Goal: Transaction & Acquisition: Obtain resource

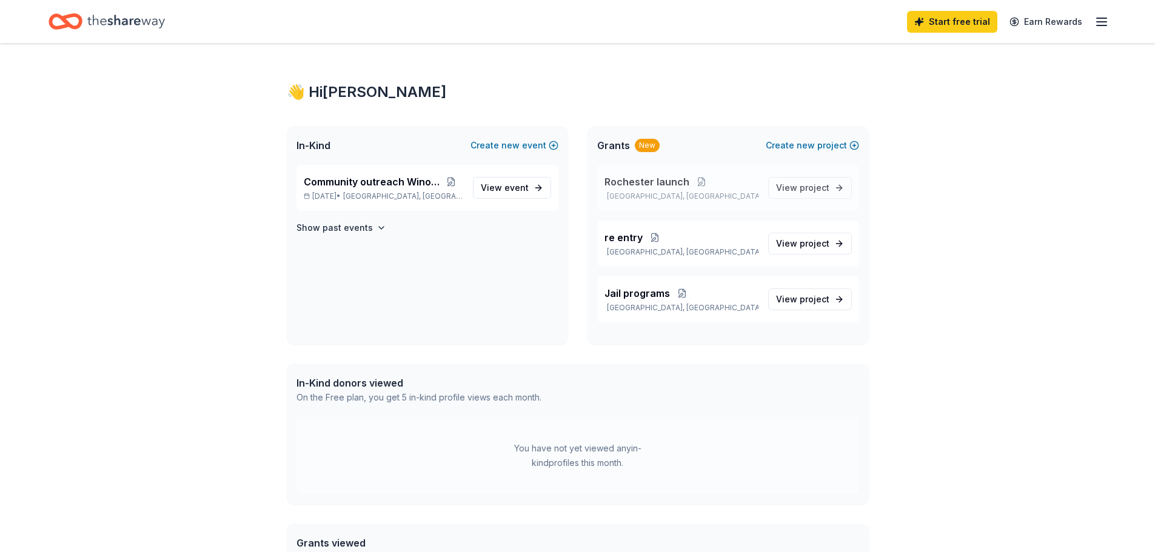
drag, startPoint x: 643, startPoint y: 180, endPoint x: 649, endPoint y: 178, distance: 6.5
click at [645, 179] on span "Rochester launch" at bounding box center [647, 182] width 85 height 15
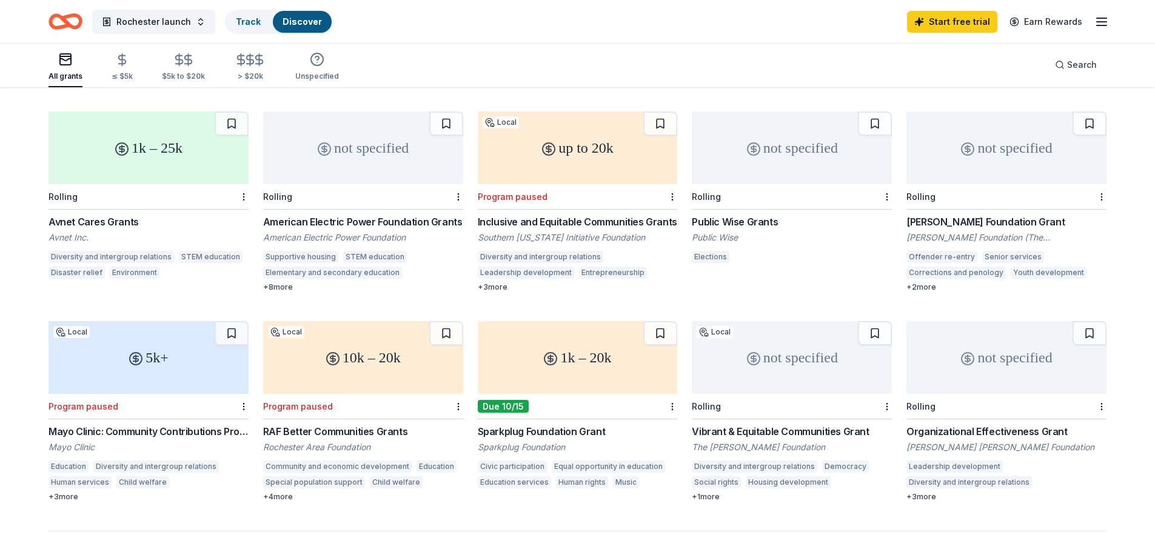
scroll to position [546, 0]
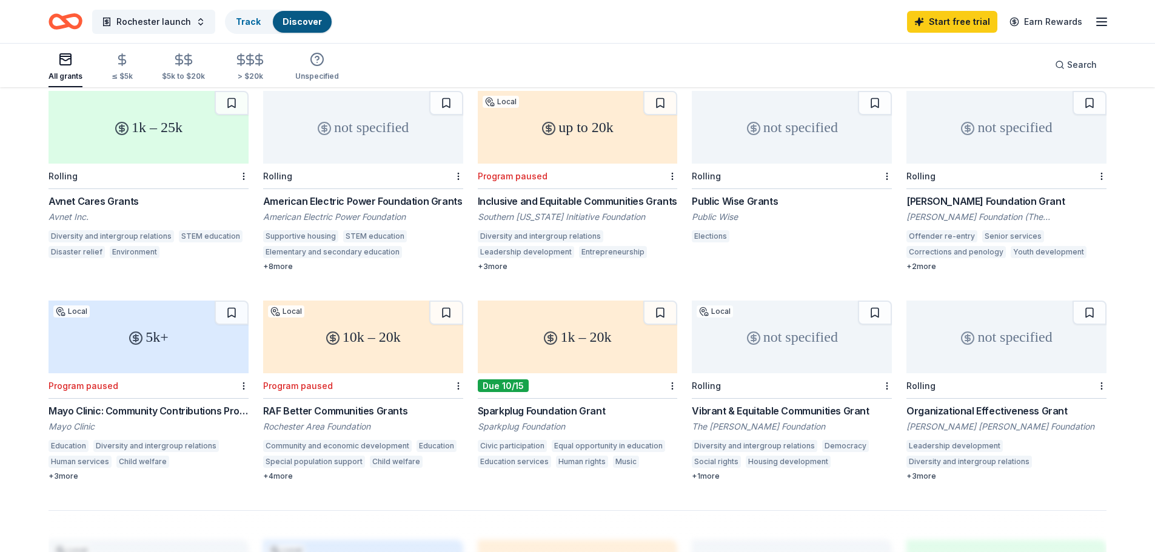
click at [762, 404] on div "Vibrant & Equitable Communities Grant" at bounding box center [792, 411] width 200 height 15
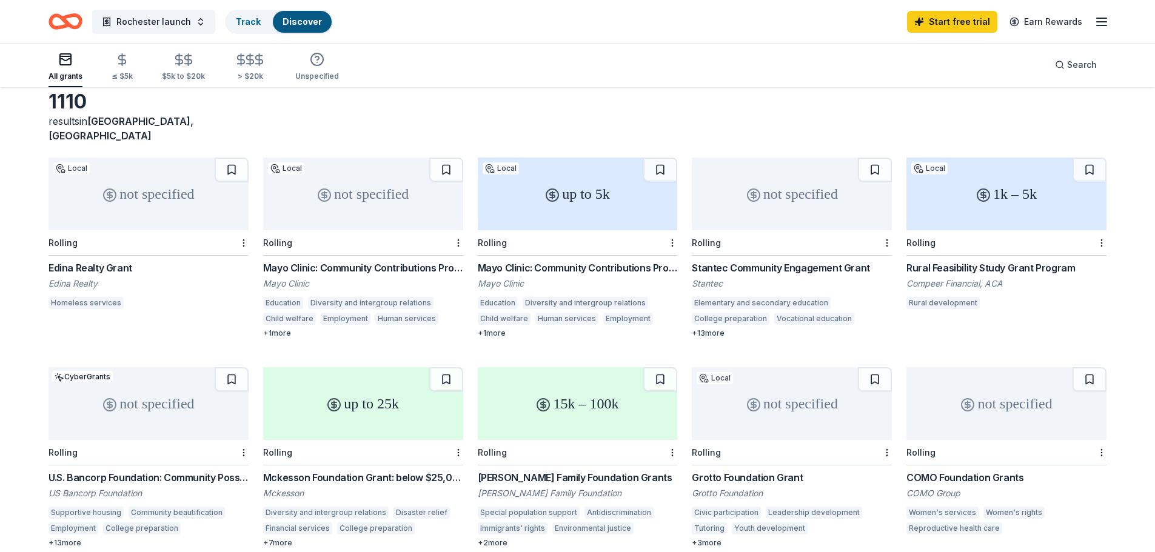
scroll to position [0, 0]
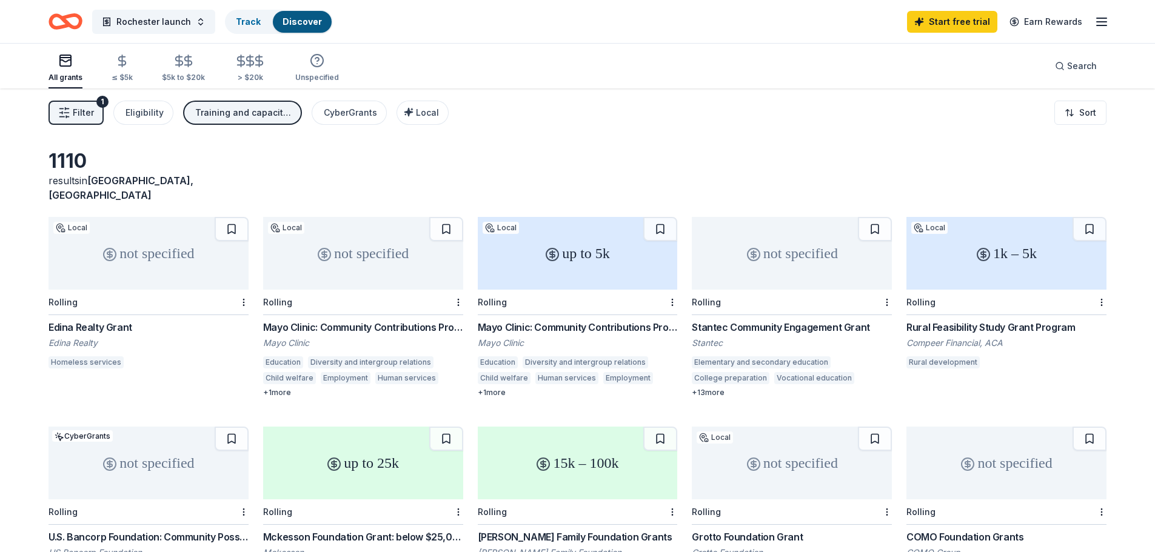
click at [50, 21] on icon "Home" at bounding box center [59, 21] width 19 height 12
click at [64, 19] on icon "Home" at bounding box center [71, 21] width 19 height 12
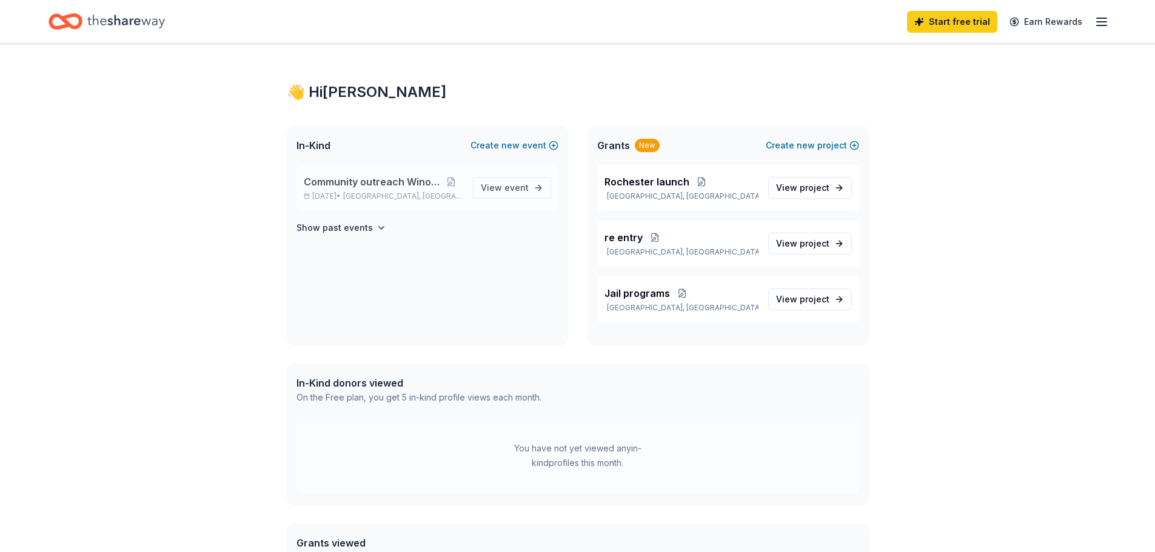
click at [412, 184] on span "Community outreach Winona" at bounding box center [372, 182] width 136 height 15
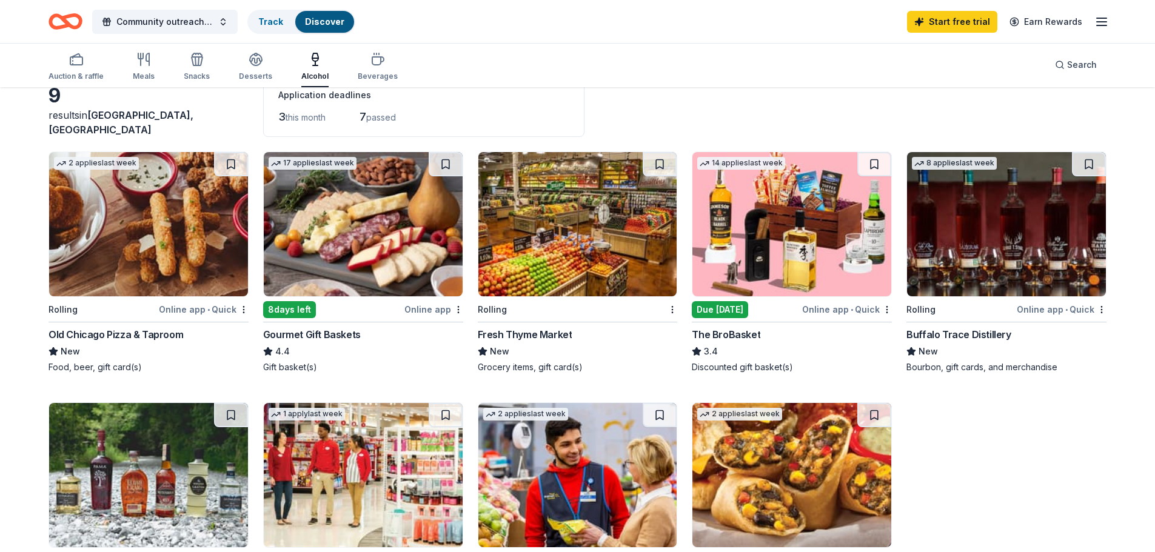
scroll to position [182, 0]
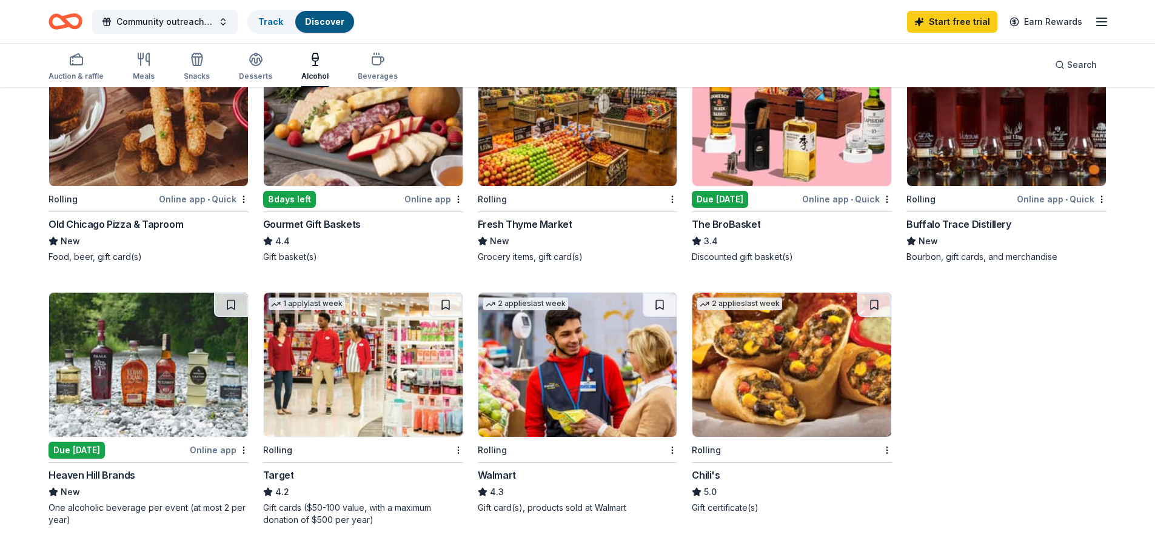
click at [506, 408] on img at bounding box center [577, 365] width 199 height 144
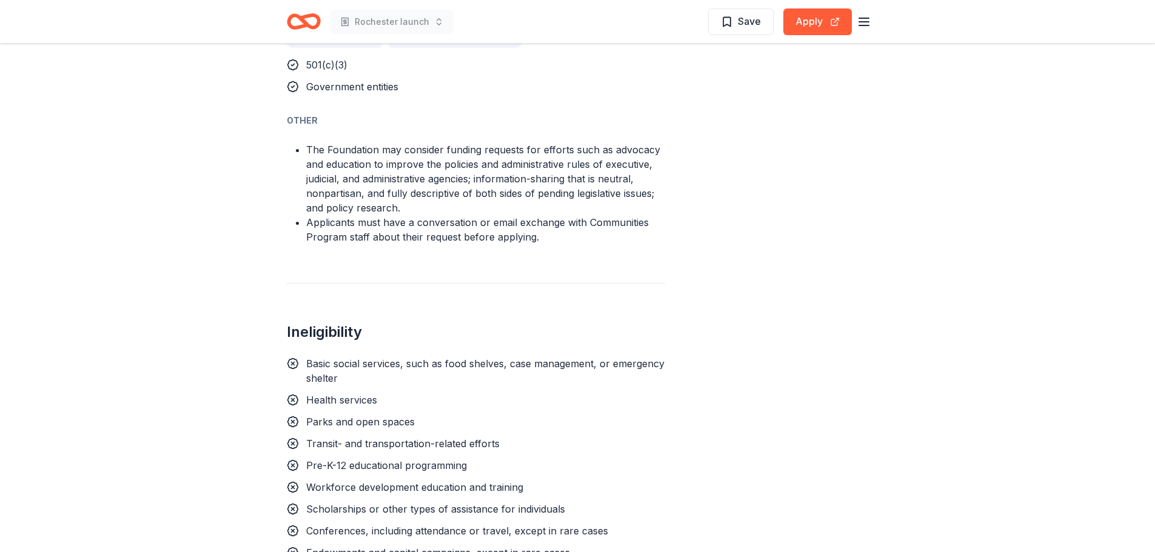
scroll to position [970, 0]
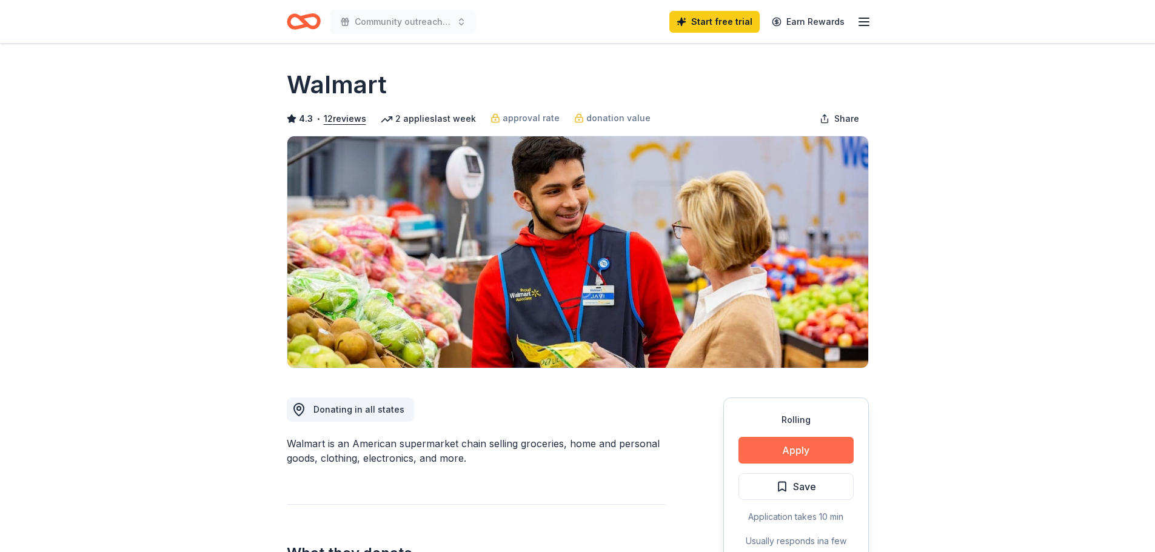
click at [787, 446] on button "Apply" at bounding box center [796, 450] width 115 height 27
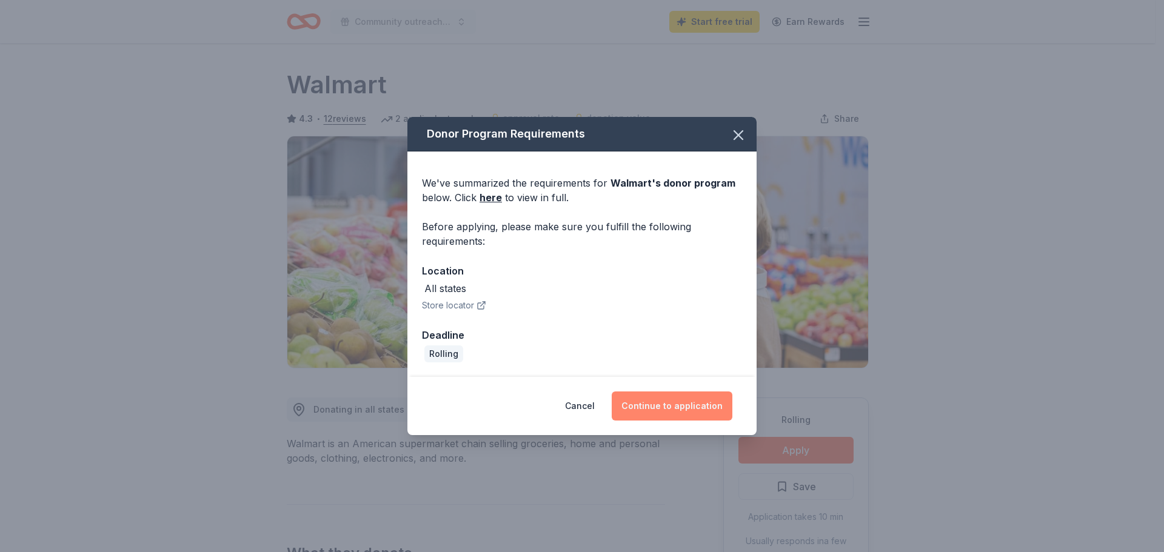
click at [667, 404] on button "Continue to application" at bounding box center [672, 406] width 121 height 29
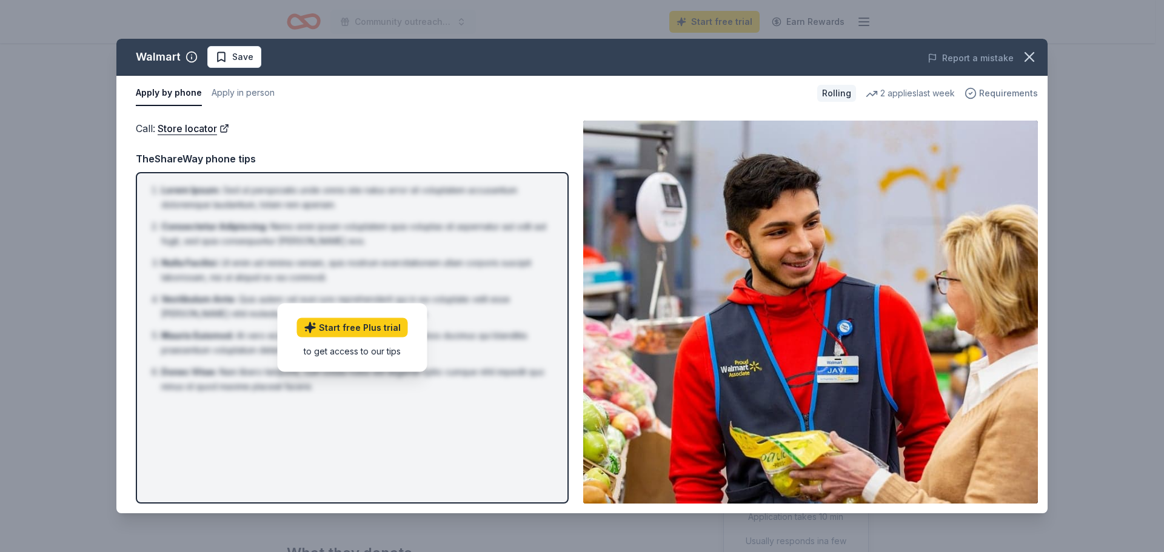
click at [1007, 96] on span "Requirements" at bounding box center [1008, 93] width 59 height 15
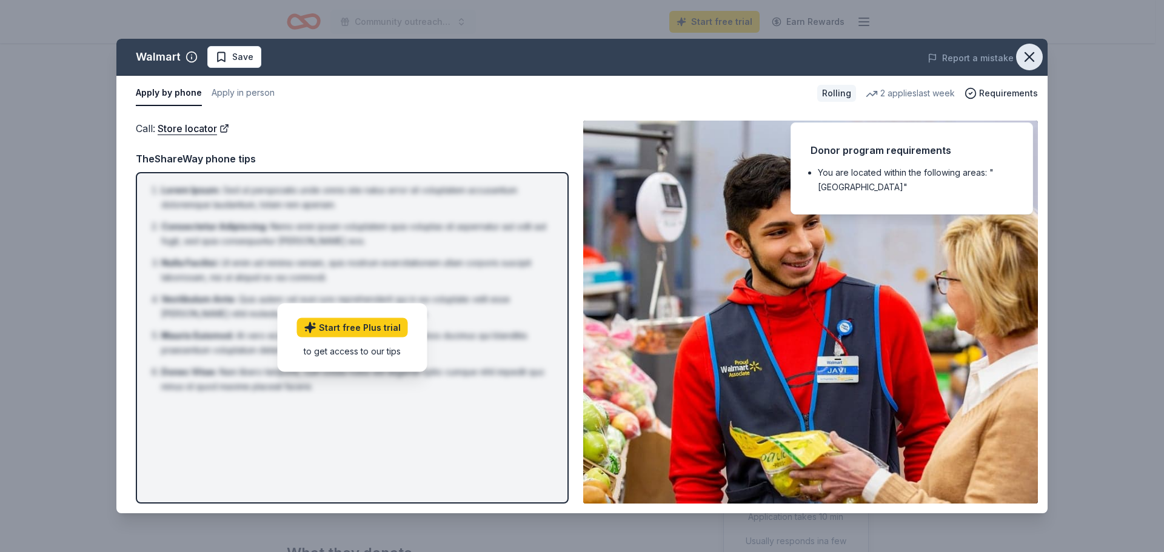
click at [1030, 58] on icon "button" at bounding box center [1029, 57] width 8 height 8
